Goal: Task Accomplishment & Management: Manage account settings

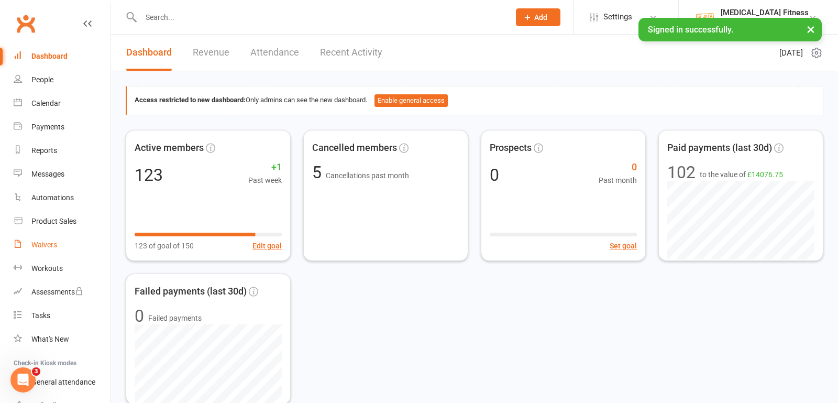
click at [42, 244] on div "Waivers" at bounding box center [44, 244] width 26 height 8
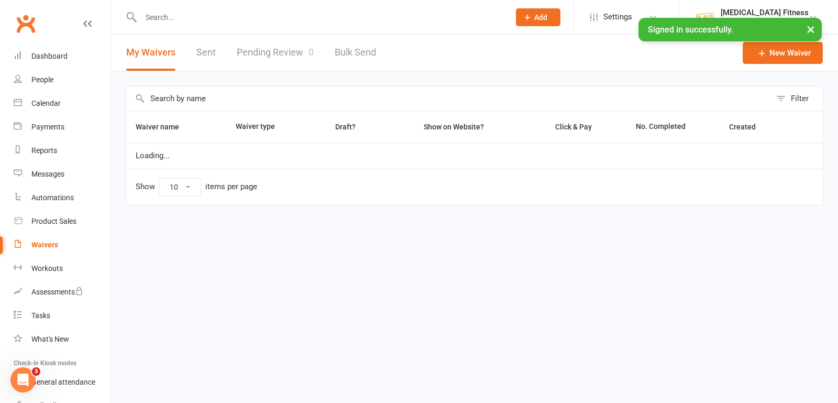
select select "100"
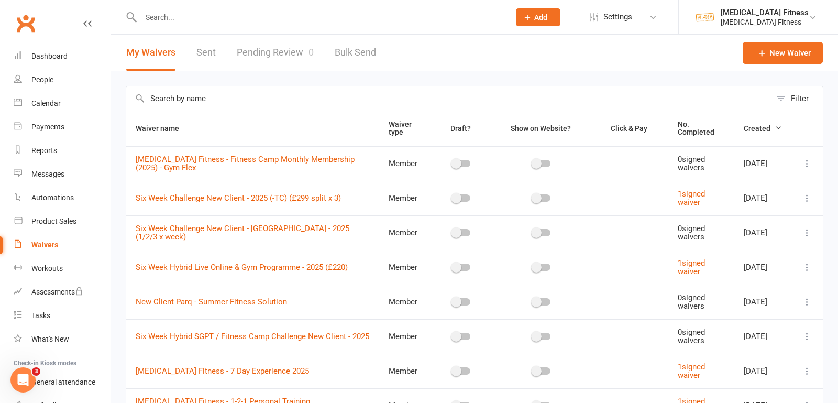
click at [185, 96] on input "text" at bounding box center [448, 98] width 645 height 24
type input "six week"
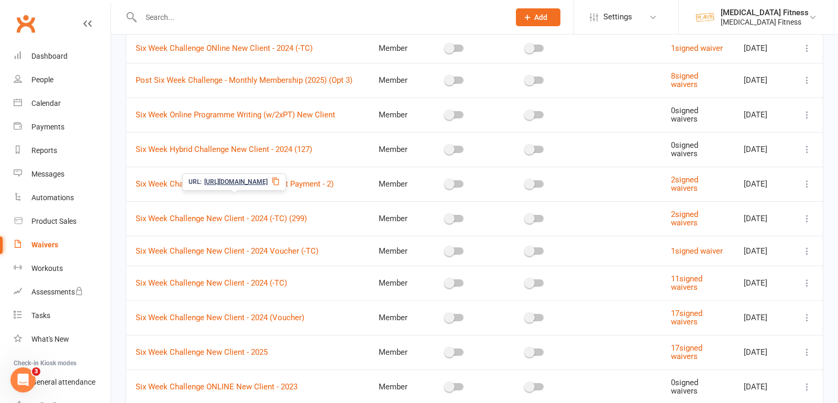
scroll to position [408, 0]
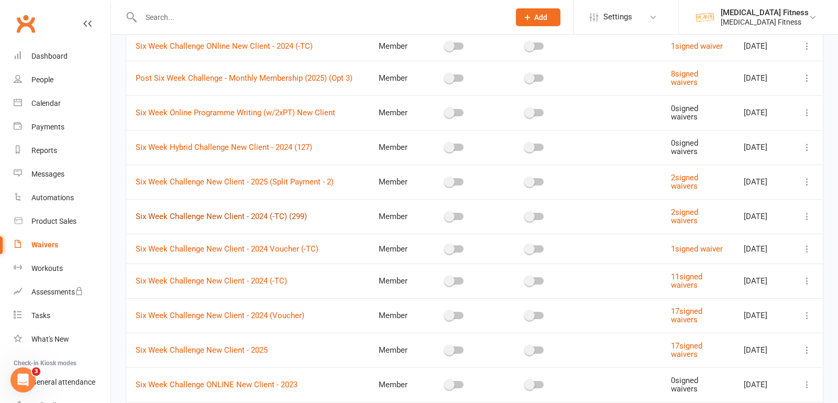
click at [243, 221] on link "Six Week Challenge New Client - 2024 (-TC) (299)" at bounding box center [221, 216] width 171 height 9
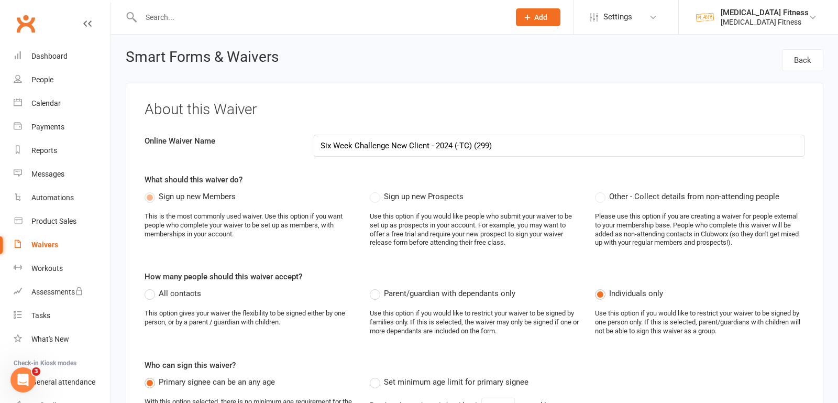
select select "do_not_copy_answers"
select select "select"
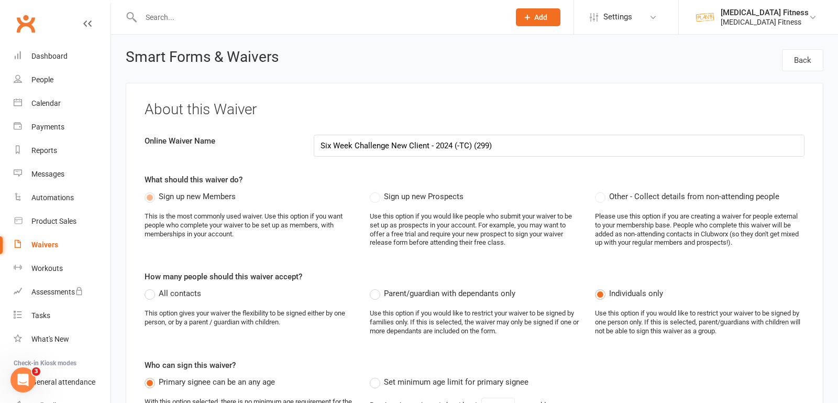
select select "select"
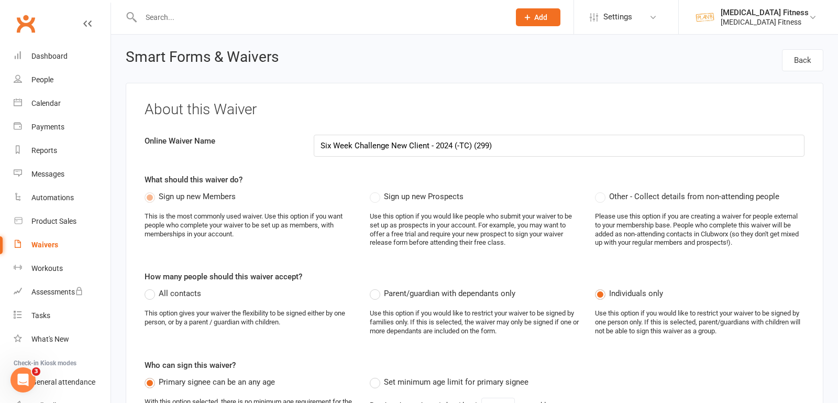
select select "select"
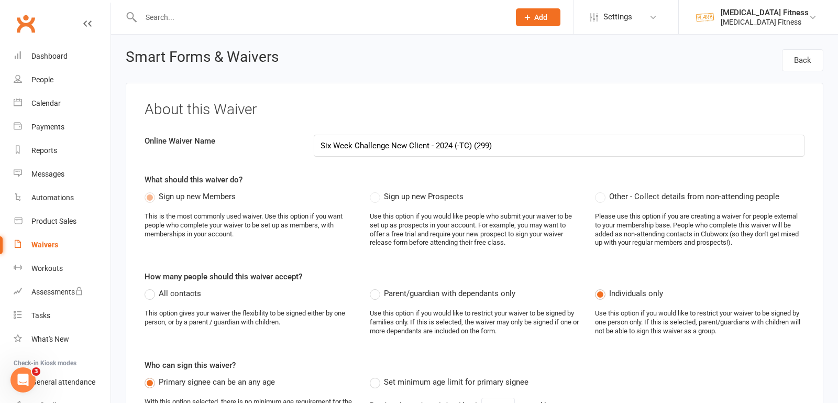
click at [451, 145] on input "Six Week Challenge New Client - 2024 (-TC) (299)" at bounding box center [559, 146] width 491 height 22
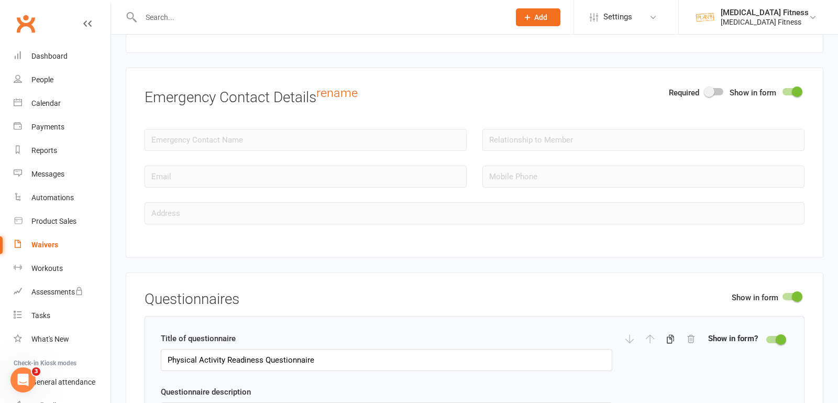
scroll to position [1122, 0]
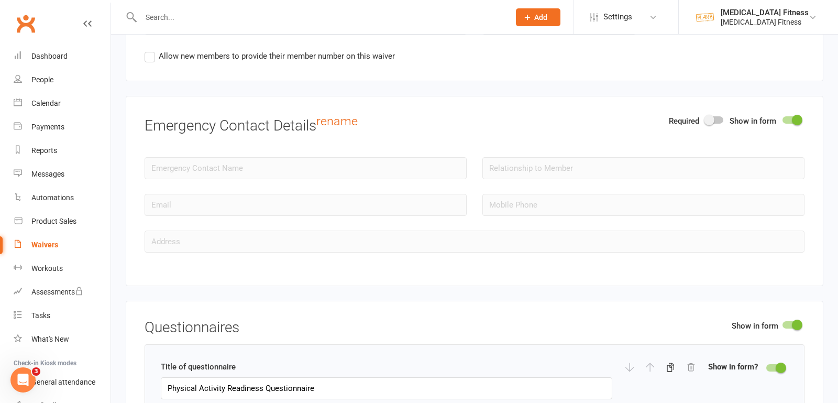
type input "Six Week Challenge New Client - 2025 (-TC) (299)"
click at [717, 116] on div at bounding box center [715, 119] width 18 height 7
click at [706, 118] on input "checkbox" at bounding box center [706, 118] width 0 height 0
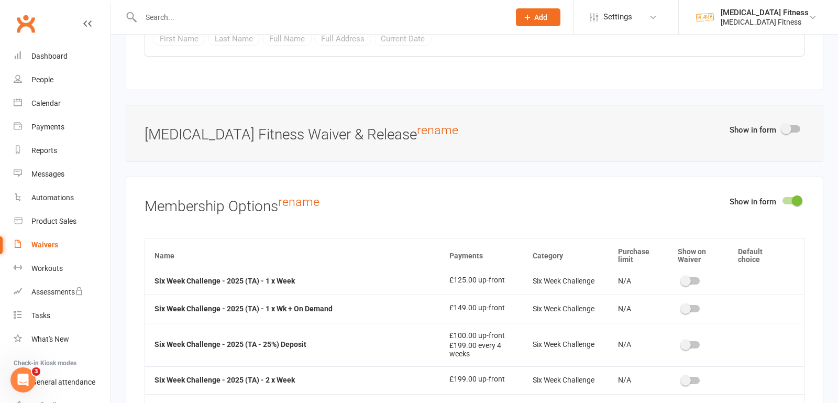
scroll to position [3229, 0]
click at [690, 402] on div at bounding box center [691, 407] width 18 height 7
click at [682, 402] on input "checkbox" at bounding box center [682, 406] width 0 height 0
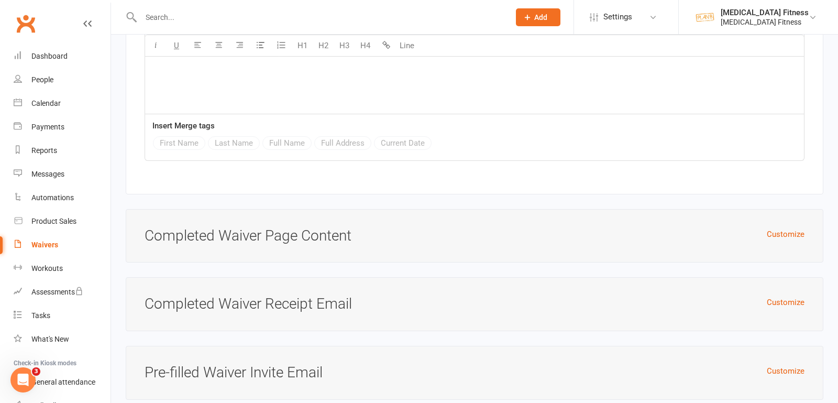
scroll to position [7536, 0]
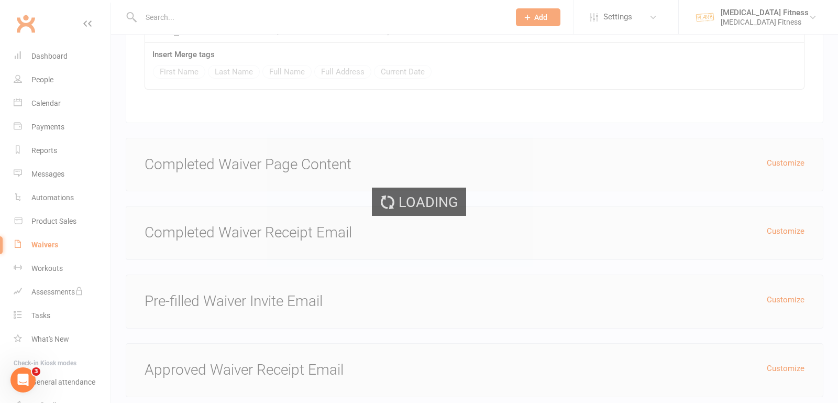
select select "100"
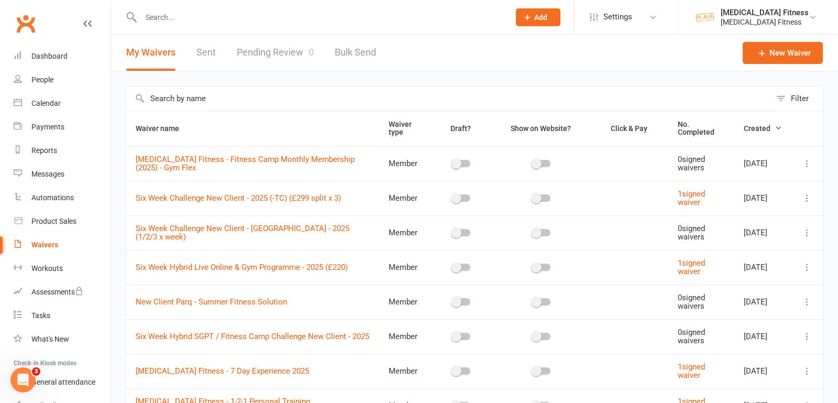
click at [280, 102] on input "text" at bounding box center [448, 98] width 645 height 24
type input "299"
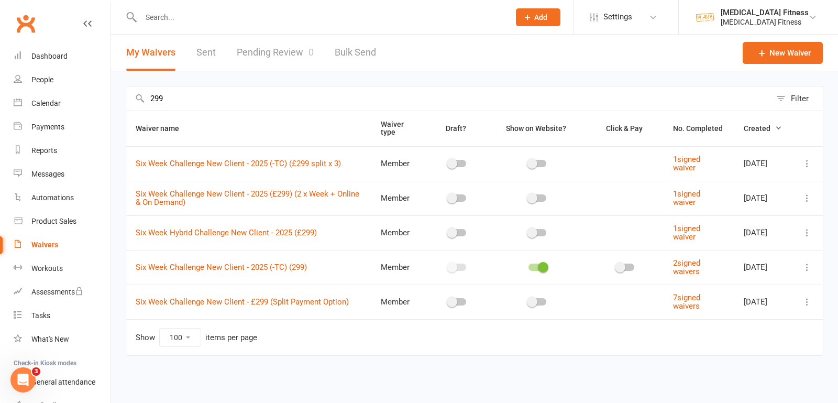
click at [529, 265] on div at bounding box center [538, 267] width 18 height 7
click at [529, 266] on input "checkbox" at bounding box center [529, 266] width 0 height 0
click at [806, 263] on icon at bounding box center [807, 267] width 10 height 10
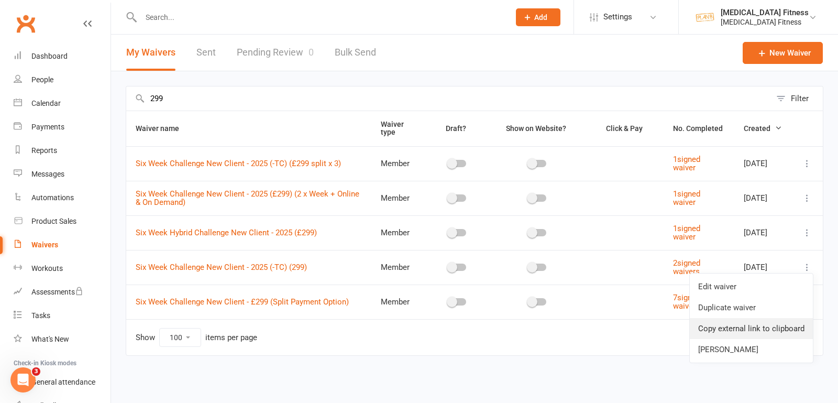
click at [722, 325] on link "Copy external link to clipboard" at bounding box center [751, 328] width 123 height 21
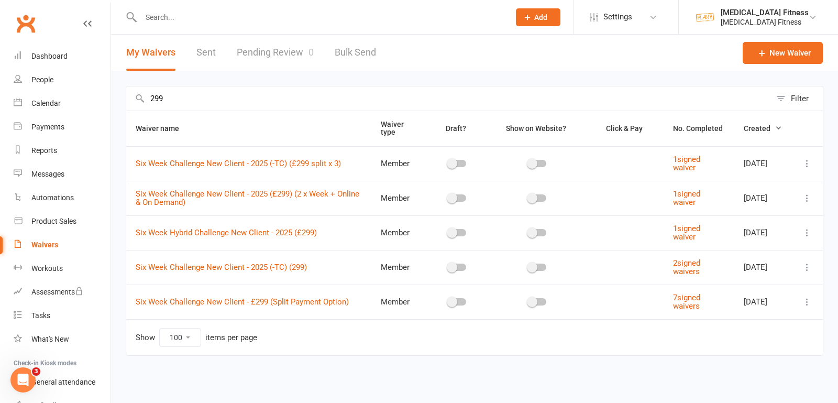
click at [265, 23] on input "text" at bounding box center [320, 17] width 365 height 15
type input "zana"
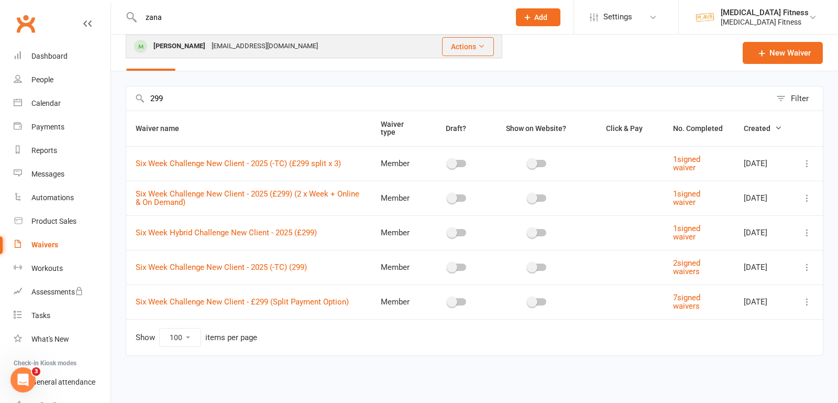
click at [285, 50] on div "[PERSON_NAME] [EMAIL_ADDRESS][DOMAIN_NAME]" at bounding box center [271, 46] width 288 height 21
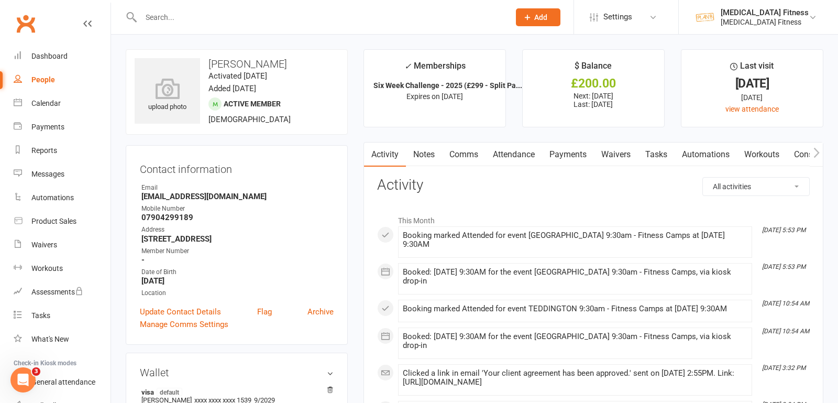
click at [569, 161] on link "Payments" at bounding box center [568, 155] width 52 height 24
